Goal: Information Seeking & Learning: Check status

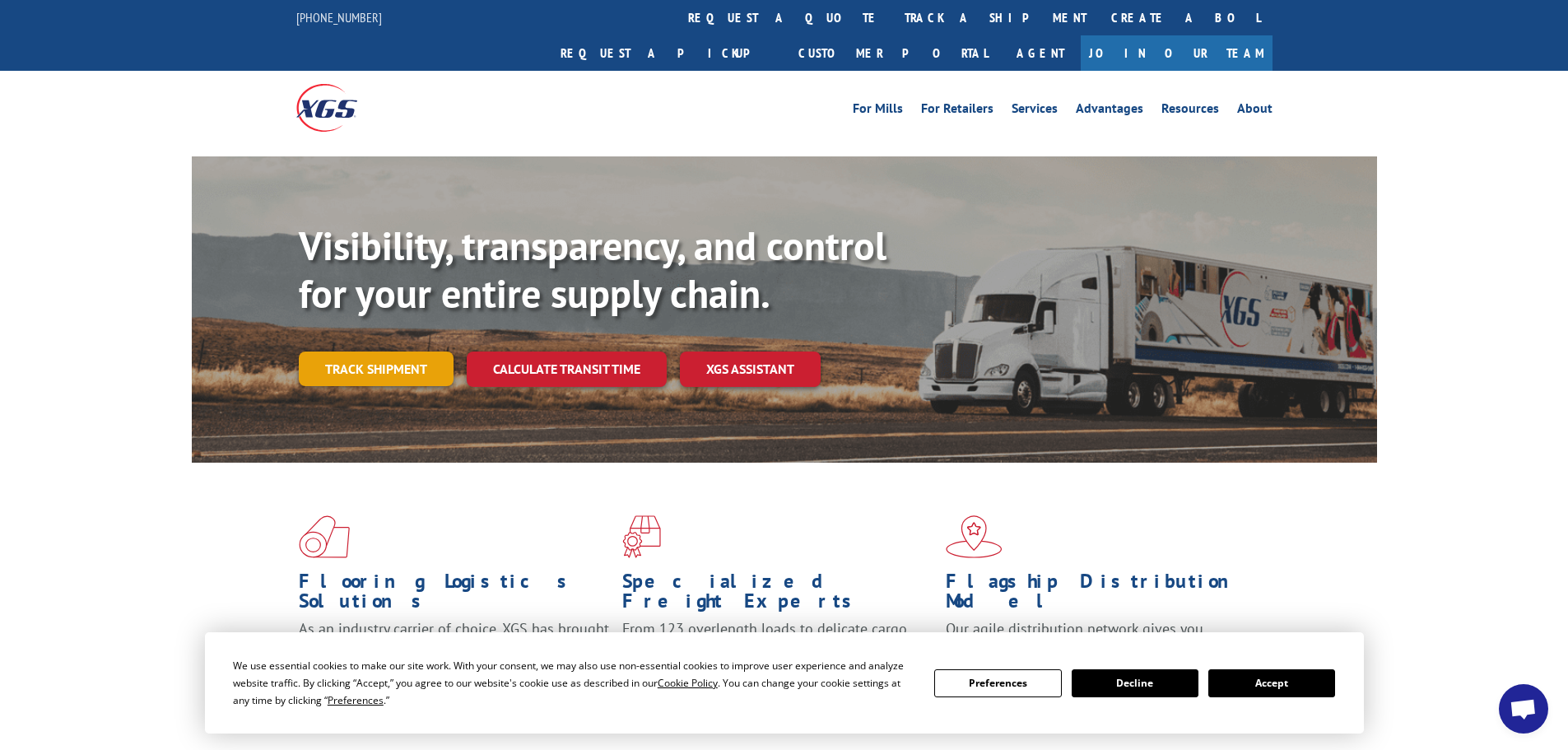
click at [400, 352] on link "Track shipment" at bounding box center [376, 369] width 155 height 35
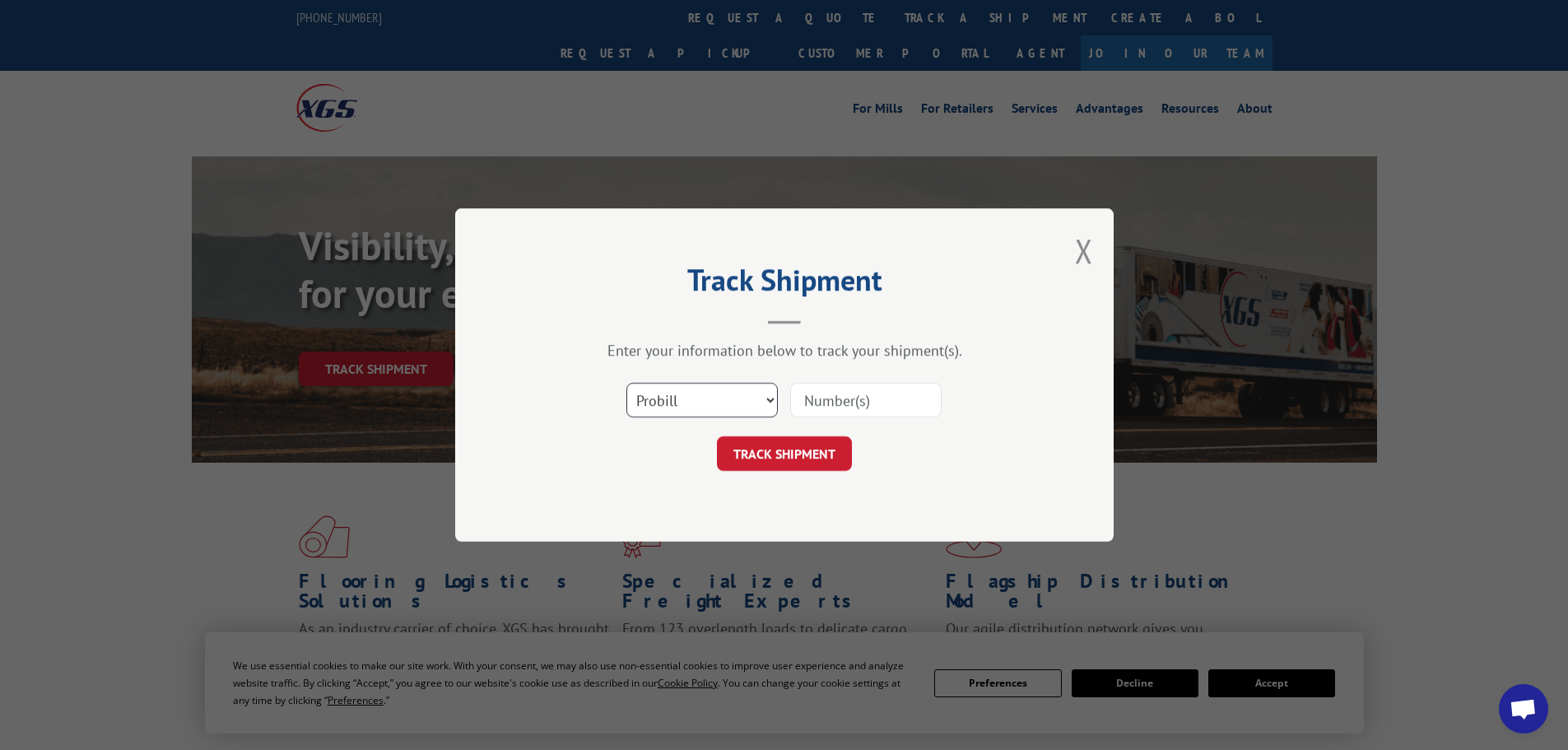
click at [704, 400] on select "Select category... Probill BOL PO" at bounding box center [701, 399] width 152 height 35
select select "bol"
click at [626, 382] on select "Select category... Probill BOL PO" at bounding box center [701, 399] width 152 height 35
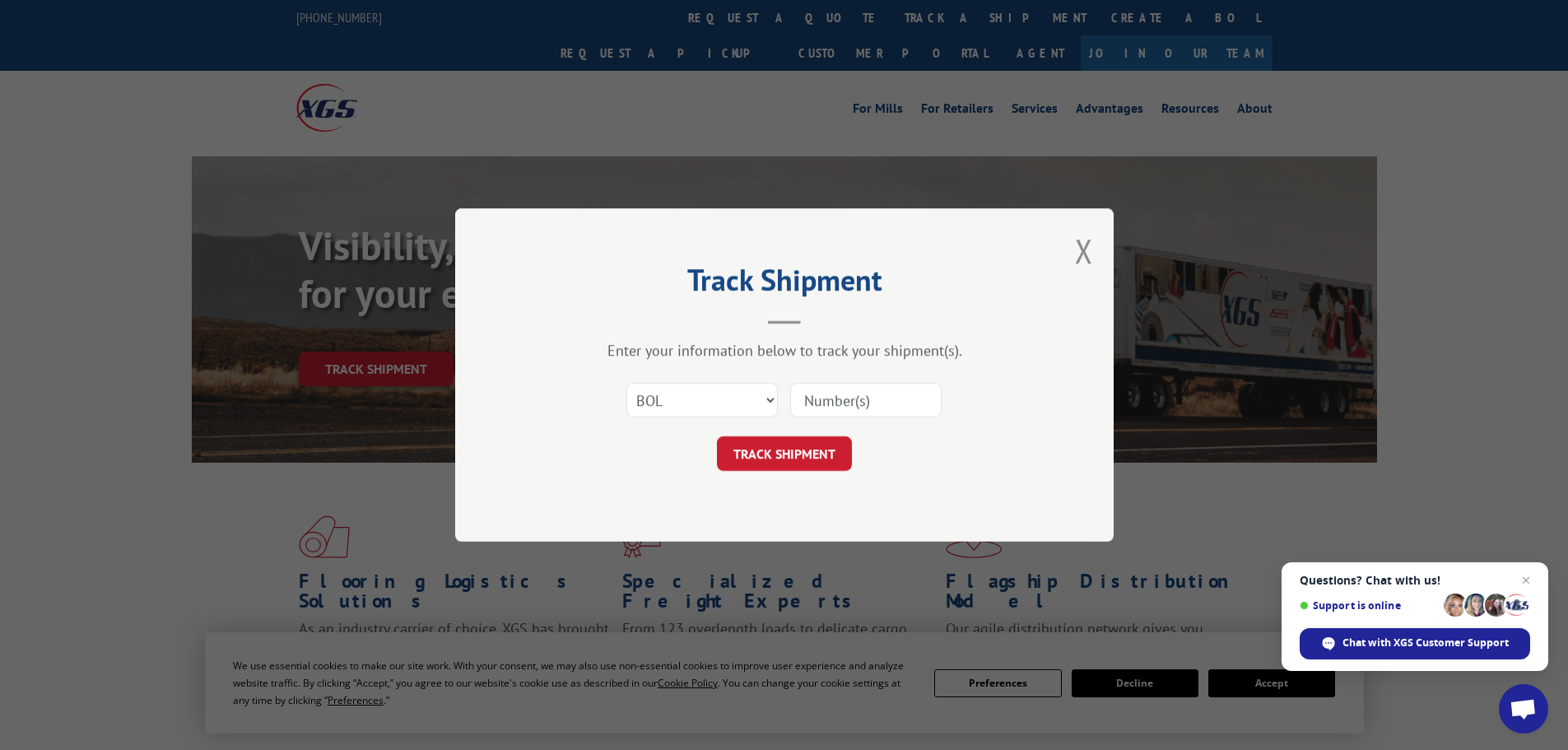
click at [882, 400] on input at bounding box center [866, 399] width 152 height 35
paste input "6021297"
type input "6021297"
click at [816, 450] on button "TRACK SHIPMENT" at bounding box center [784, 453] width 135 height 35
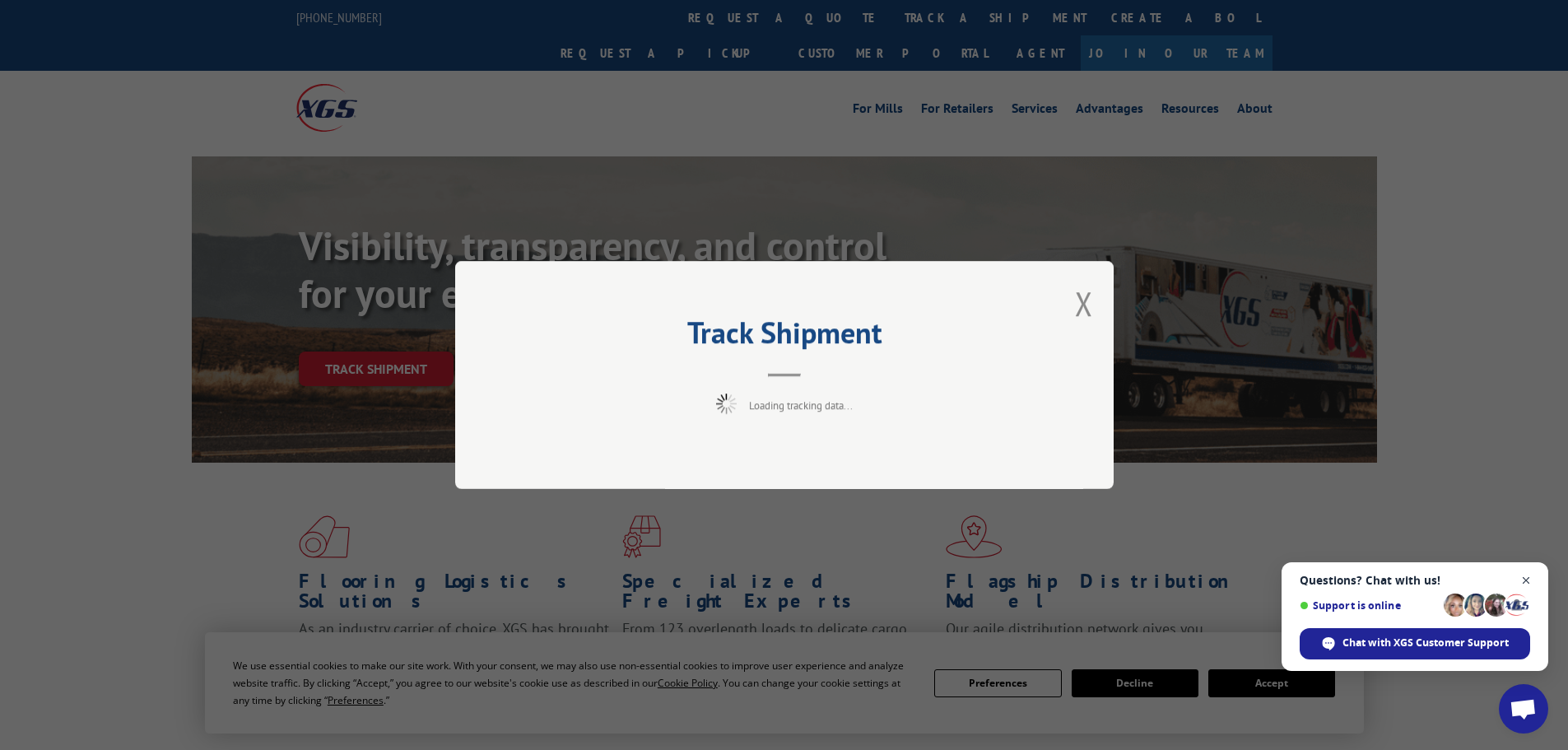
click at [1525, 581] on span "Close chat" at bounding box center [1525, 581] width 21 height 21
